Goal: Task Accomplishment & Management: Use online tool/utility

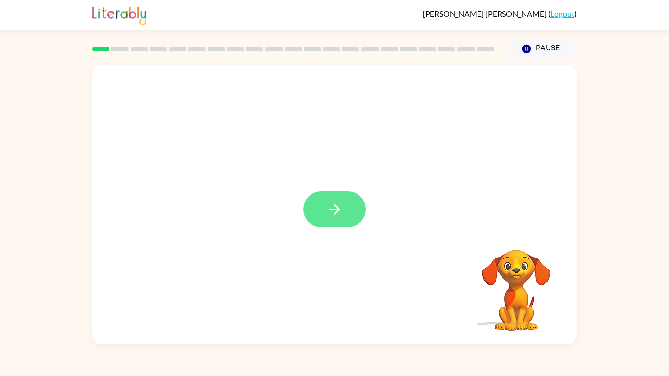
click at [328, 195] on button "button" at bounding box center [334, 210] width 63 height 36
click at [328, 195] on div at bounding box center [311, 187] width 419 height 35
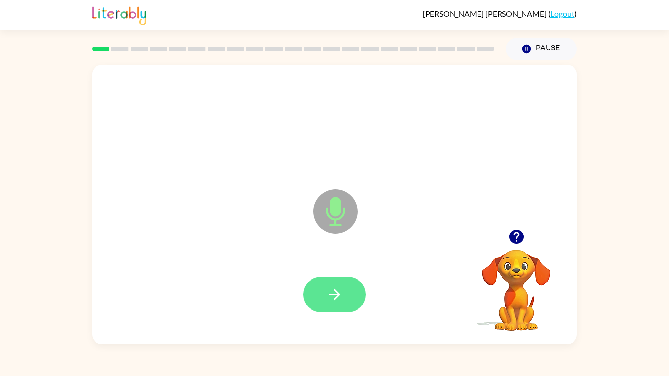
click at [338, 283] on button "button" at bounding box center [334, 295] width 63 height 36
click at [349, 292] on button "button" at bounding box center [334, 295] width 63 height 36
click at [349, 292] on div at bounding box center [334, 295] width 63 height 36
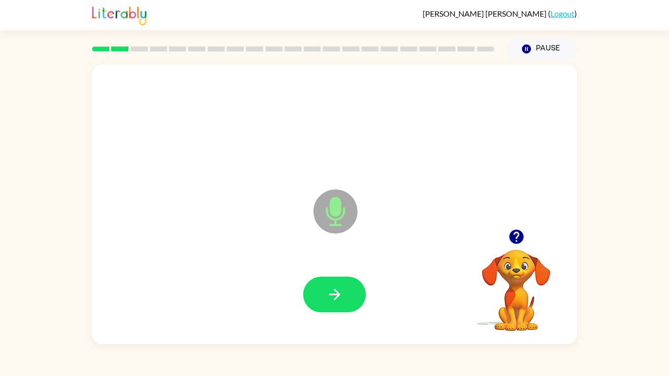
click at [349, 292] on button "button" at bounding box center [334, 295] width 63 height 36
click at [517, 238] on icon "button" at bounding box center [516, 236] width 17 height 17
click at [517, 238] on video "Your browser must support playing .mp4 files to use Literably. Please try using…" at bounding box center [517, 284] width 98 height 98
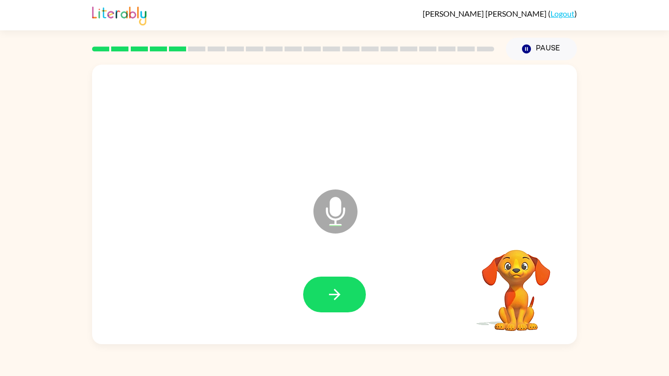
click at [517, 238] on video "Your browser must support playing .mp4 files to use Literably. Please try using…" at bounding box center [517, 284] width 98 height 98
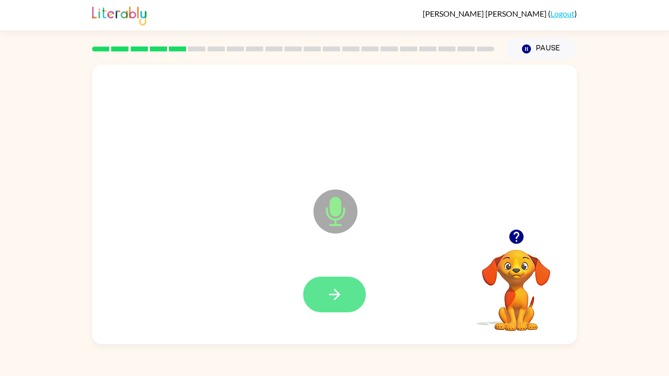
click at [359, 304] on button "button" at bounding box center [334, 295] width 63 height 36
click at [344, 300] on button "button" at bounding box center [334, 295] width 63 height 36
click at [519, 232] on icon "button" at bounding box center [516, 237] width 14 height 14
click at [519, 232] on div "Microphone The Microphone is here when it is your turn to talk" at bounding box center [334, 205] width 485 height 280
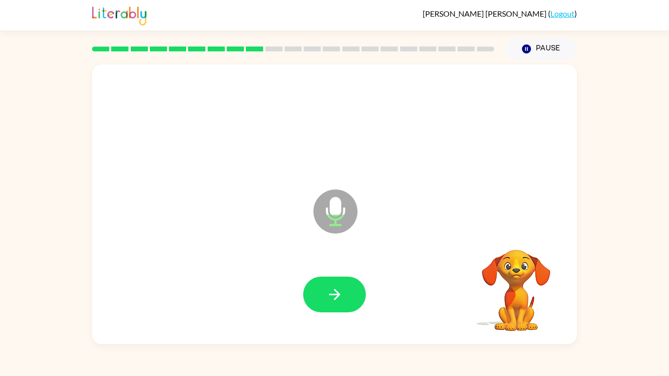
click at [519, 232] on div "Microphone The Microphone is here when it is your turn to talk" at bounding box center [334, 205] width 485 height 280
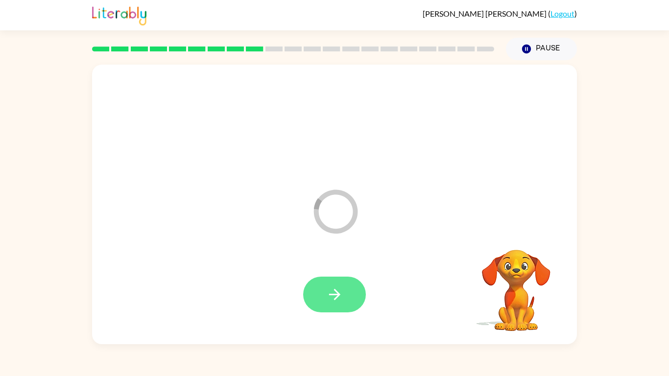
click at [335, 298] on icon "button" at bounding box center [334, 294] width 11 height 11
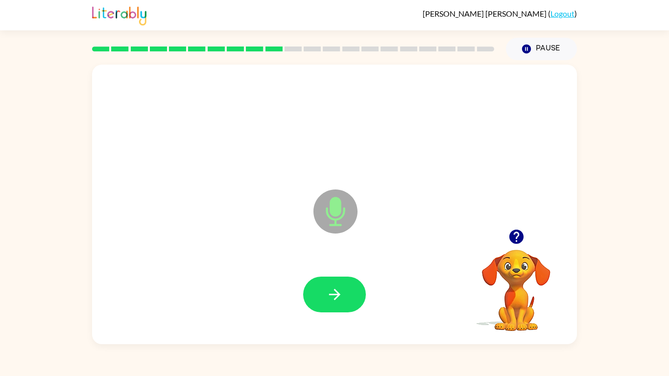
click at [335, 298] on icon "button" at bounding box center [334, 294] width 11 height 11
click at [519, 234] on icon "button" at bounding box center [516, 237] width 14 height 14
click at [340, 282] on button "button" at bounding box center [334, 295] width 63 height 36
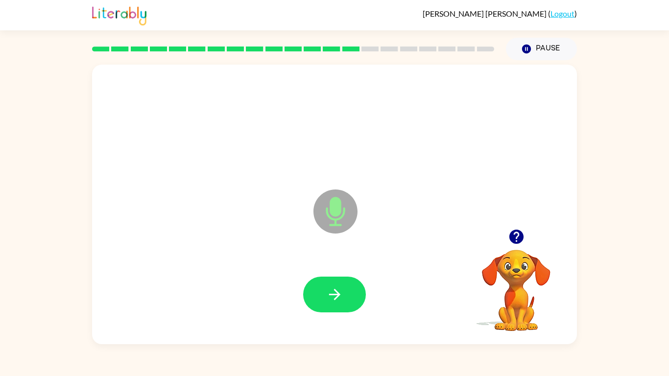
click at [340, 282] on button "button" at bounding box center [334, 295] width 63 height 36
click at [518, 233] on icon "button" at bounding box center [516, 236] width 17 height 17
click at [334, 282] on button "button" at bounding box center [334, 295] width 63 height 36
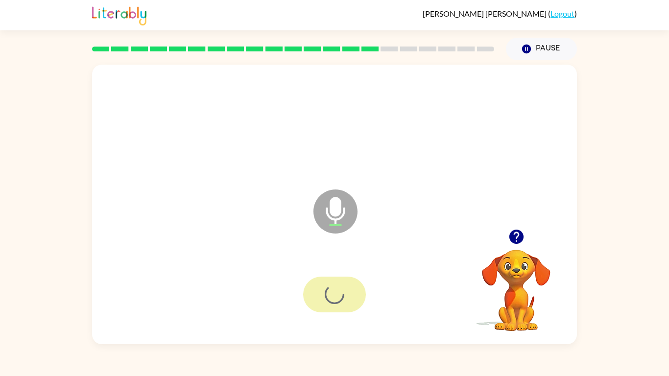
click at [334, 282] on div at bounding box center [334, 295] width 63 height 36
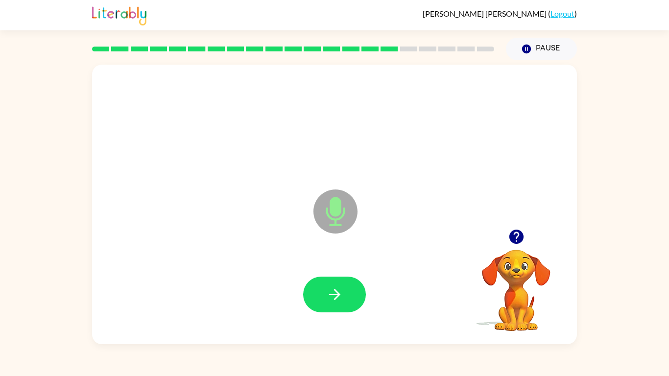
click at [334, 282] on button "button" at bounding box center [334, 295] width 63 height 36
click at [334, 282] on div at bounding box center [334, 295] width 63 height 36
click at [334, 282] on button "button" at bounding box center [334, 295] width 63 height 36
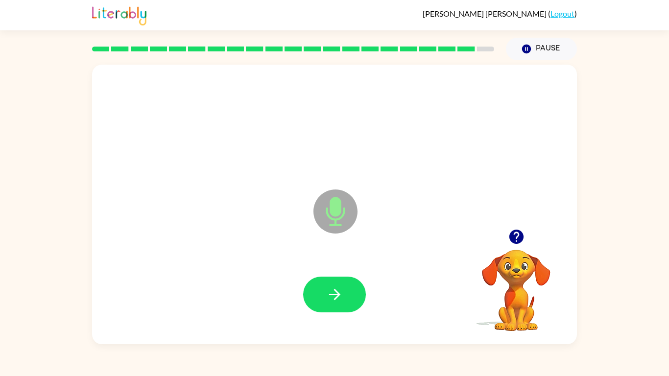
click at [334, 282] on button "button" at bounding box center [334, 295] width 63 height 36
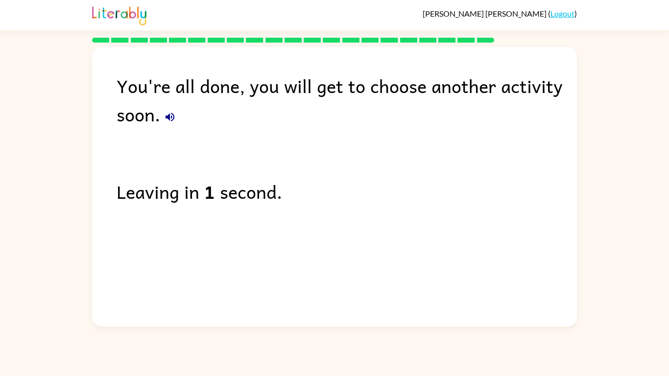
click at [168, 124] on button "button" at bounding box center [170, 117] width 20 height 20
